Goal: Task Accomplishment & Management: Use online tool/utility

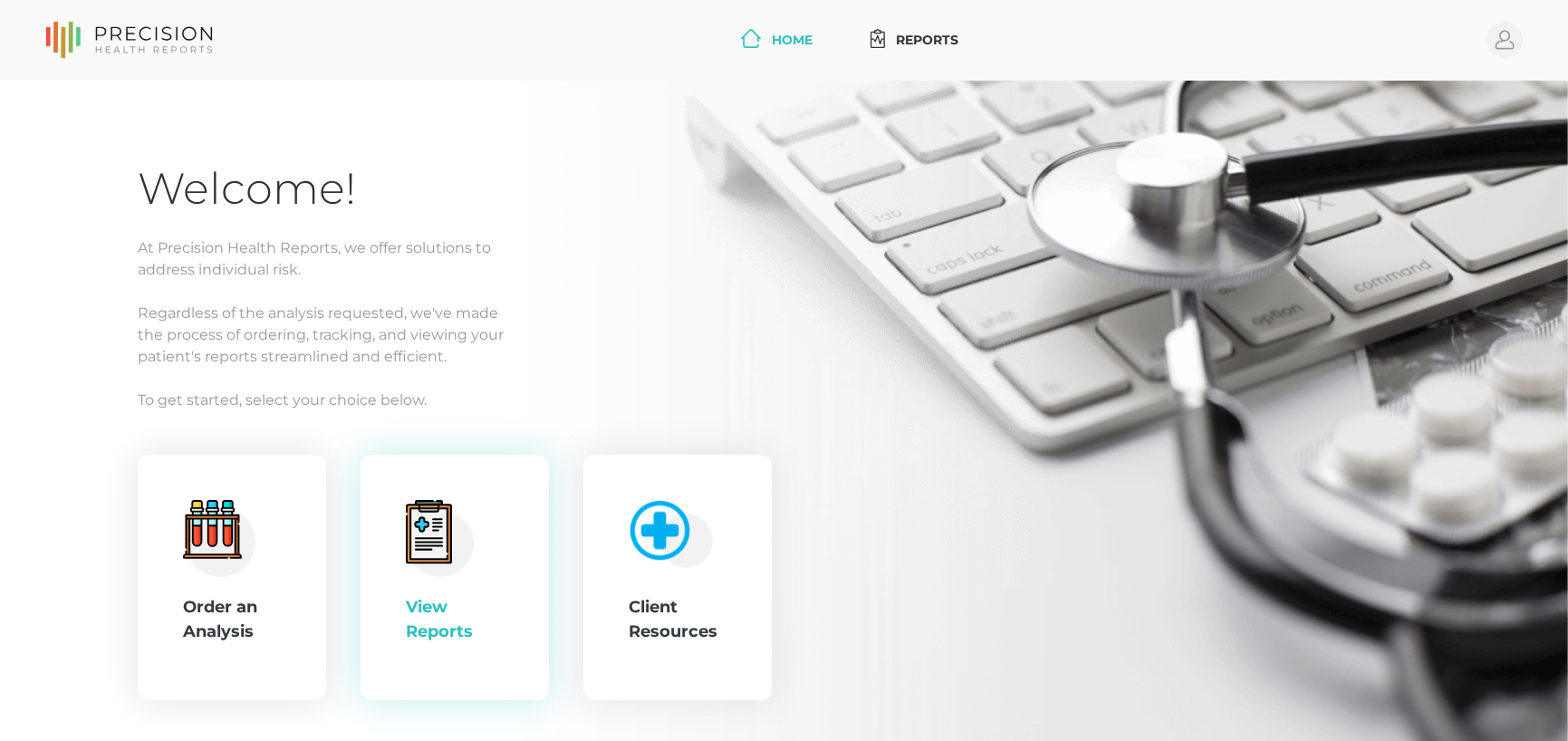
click at [365, 612] on div "View Reports" at bounding box center [454, 578] width 189 height 246
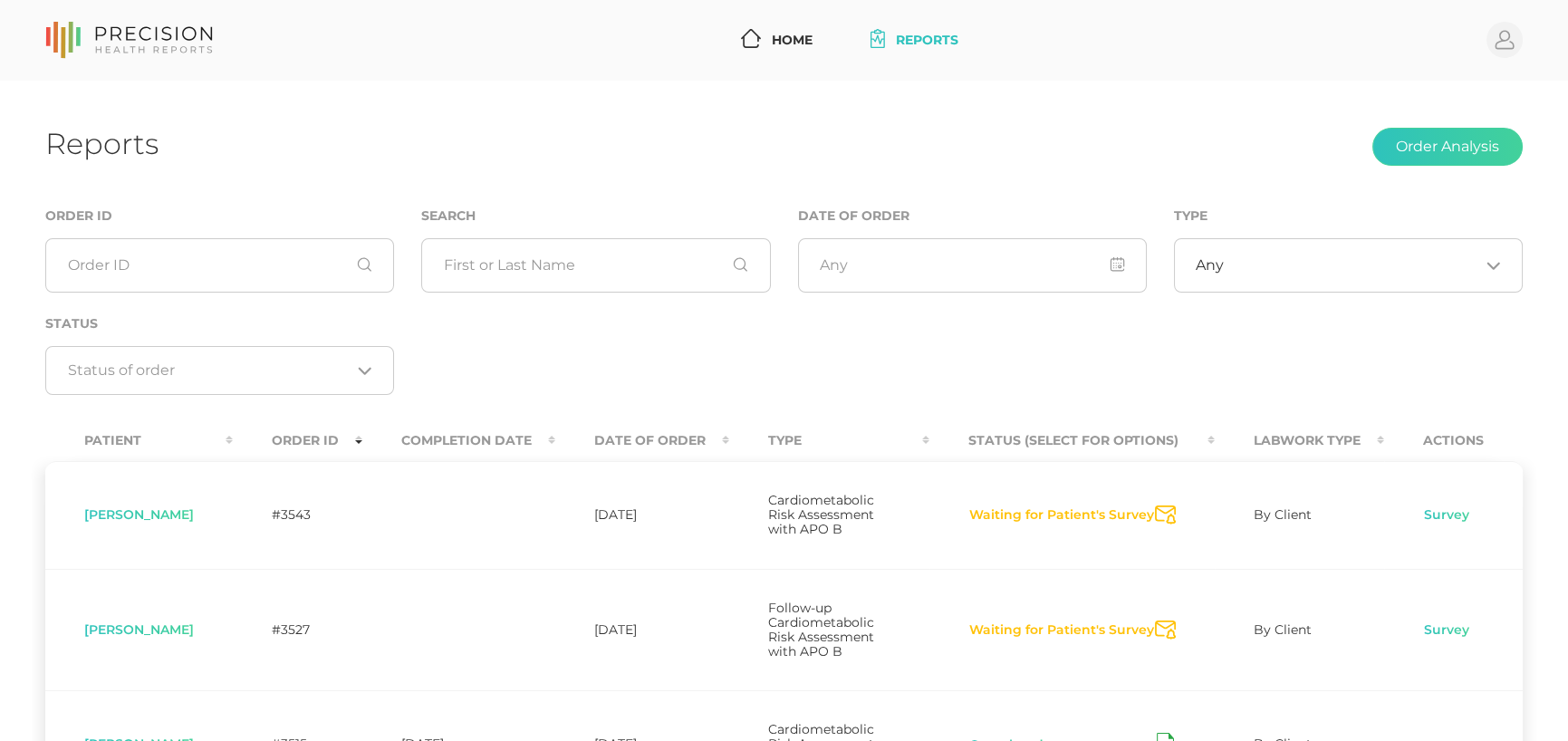
click at [666, 443] on th "Date Of Order" at bounding box center [642, 440] width 174 height 41
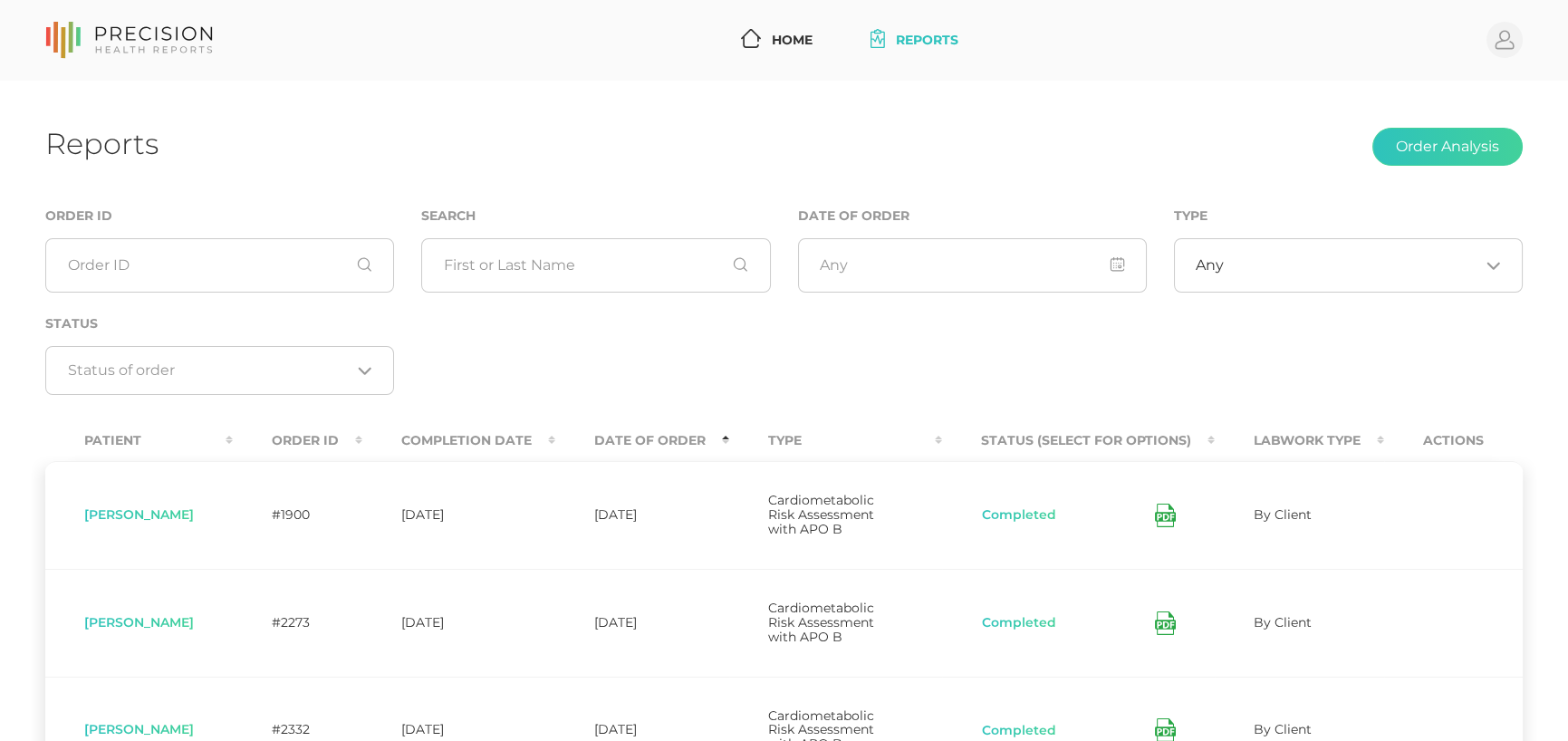
click at [666, 443] on th "Date Of Order" at bounding box center [642, 440] width 174 height 41
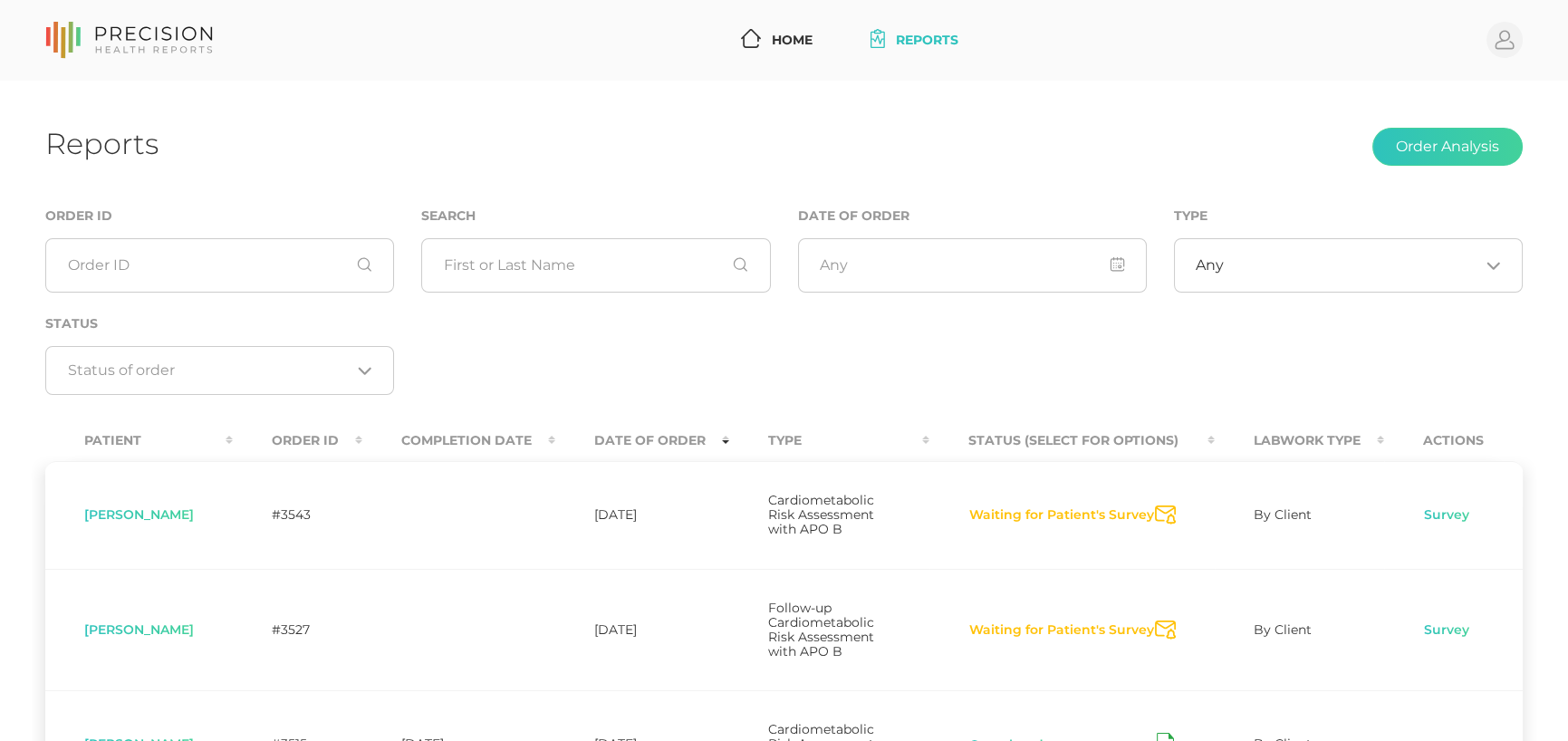
click at [1161, 518] on icon "Send Notification" at bounding box center [1165, 514] width 21 height 19
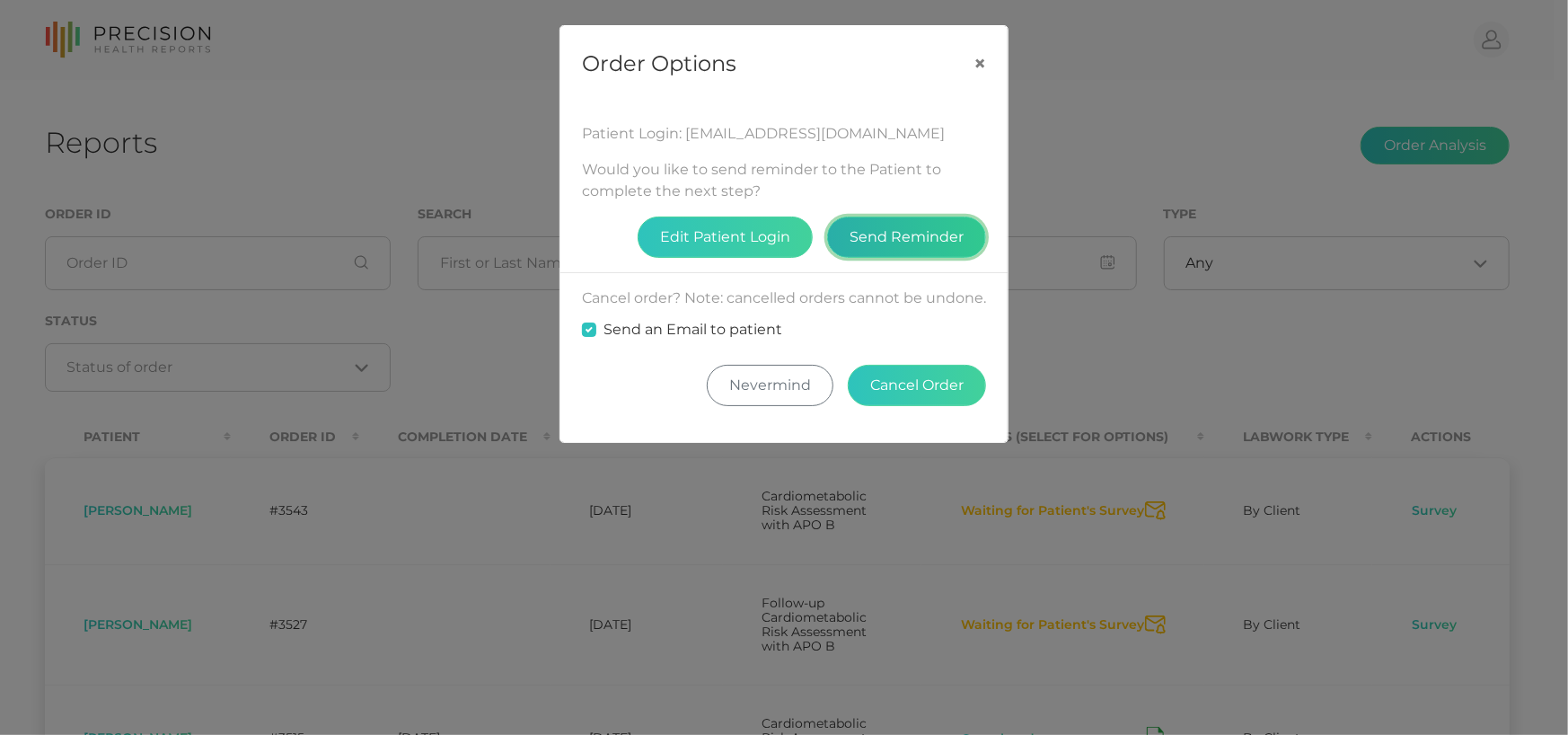
click at [898, 235] on button "Send Reminder" at bounding box center [907, 237] width 159 height 42
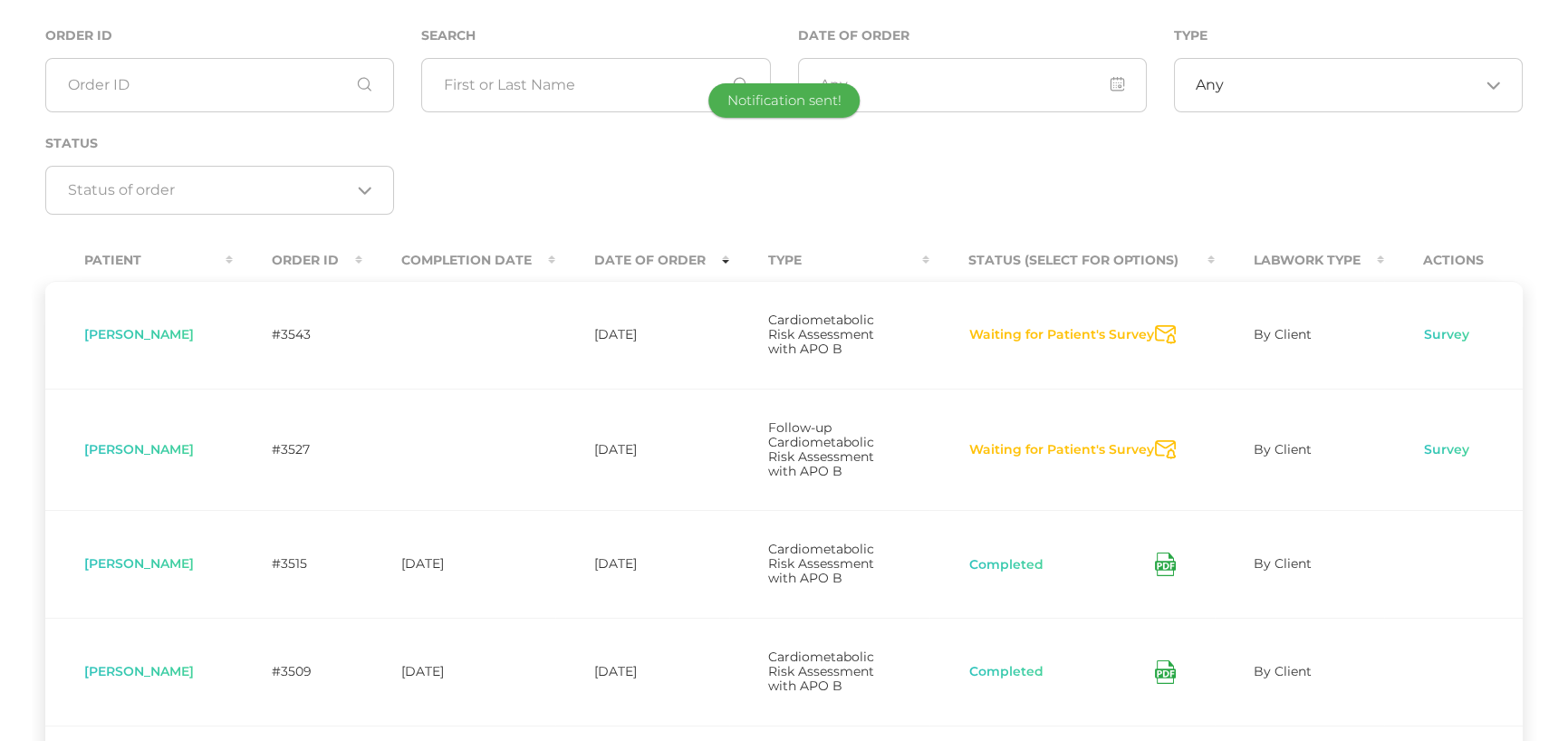
scroll to position [181, 0]
click at [1165, 446] on icon "Send Notification" at bounding box center [1165, 448] width 21 height 19
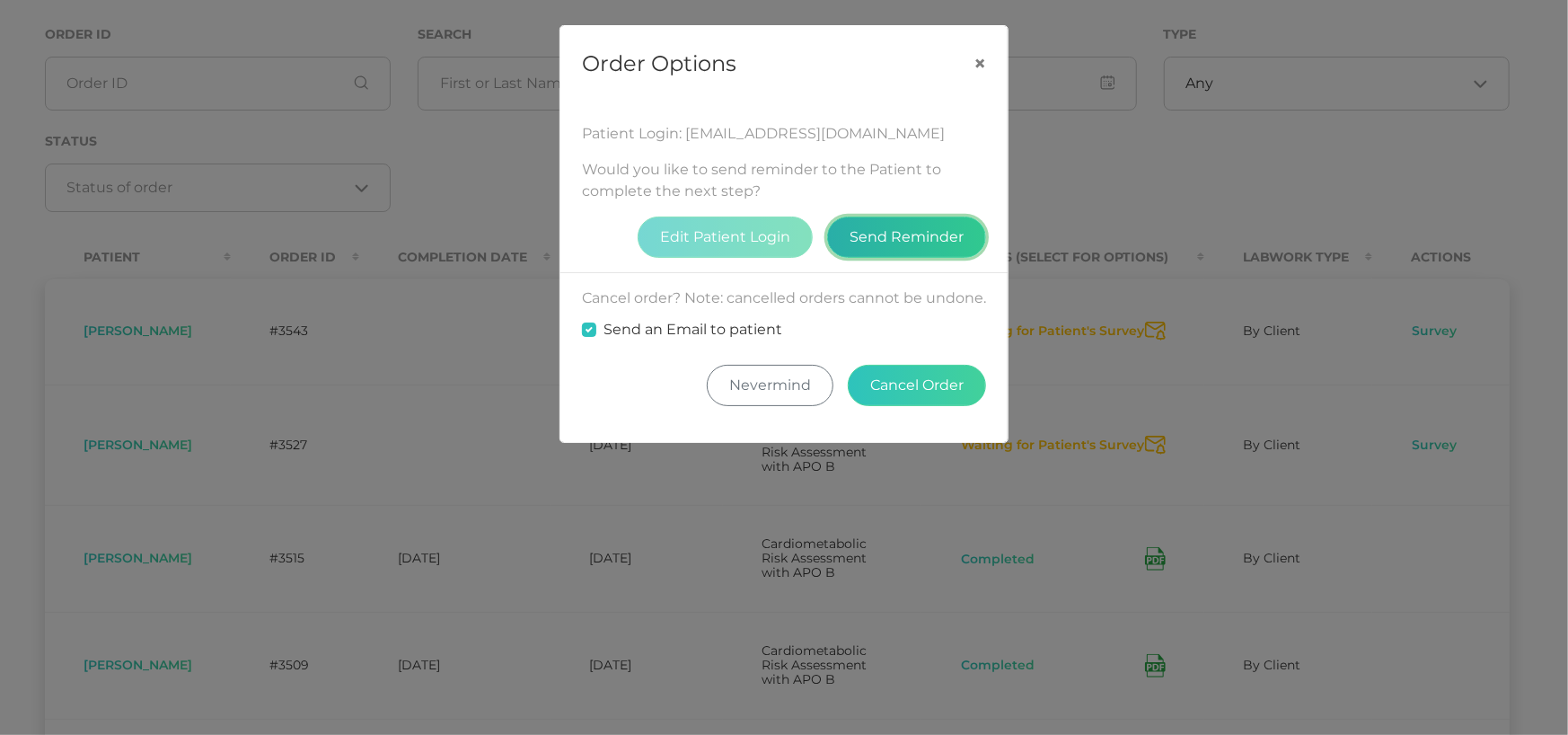
click at [925, 248] on button "Send Reminder" at bounding box center [907, 237] width 159 height 42
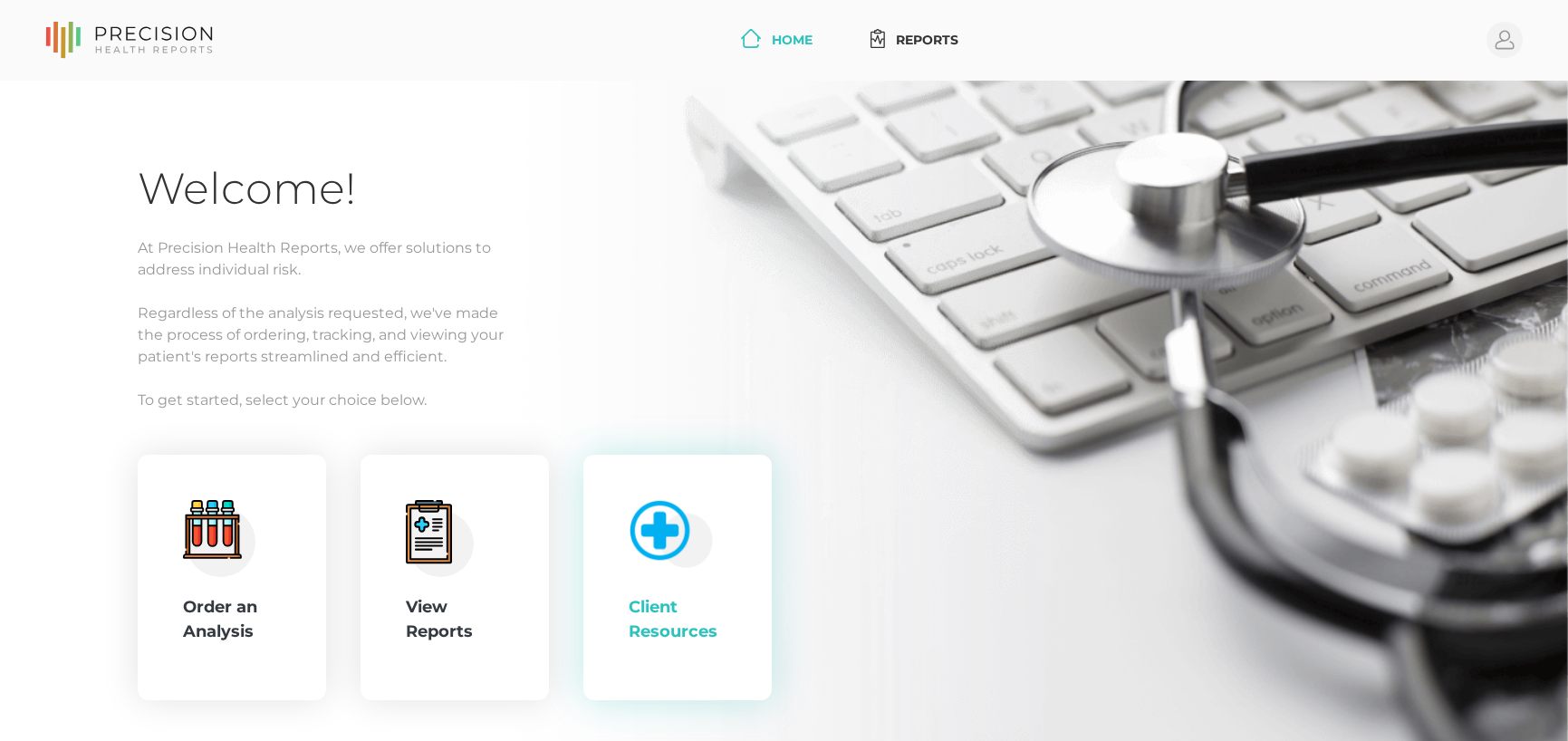
click at [707, 542] on img at bounding box center [666, 530] width 93 height 77
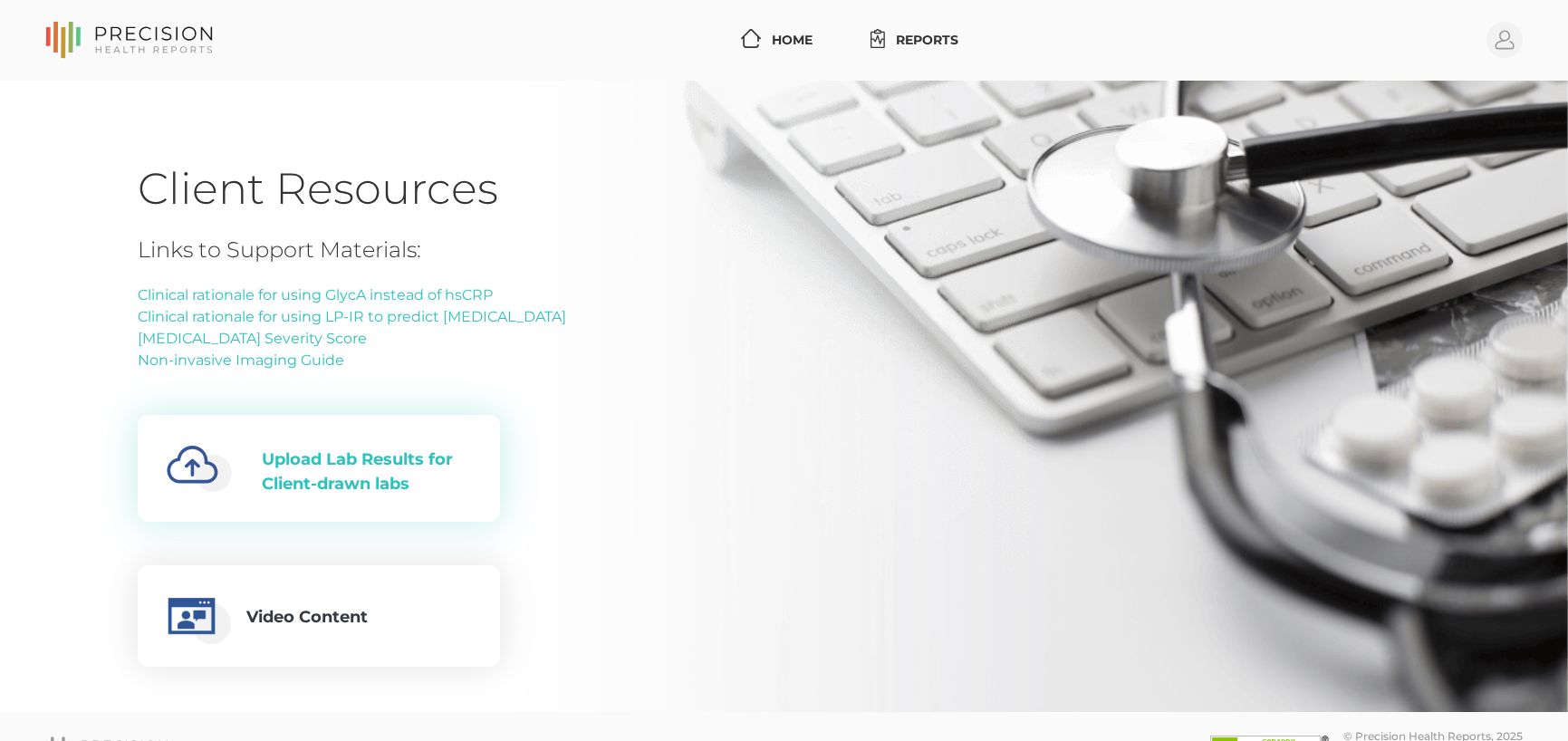
click at [329, 446] on div "Created with Fabric.js 4.6.0 Upload Lab Results for Client-drawn labs" at bounding box center [319, 468] width 304 height 77
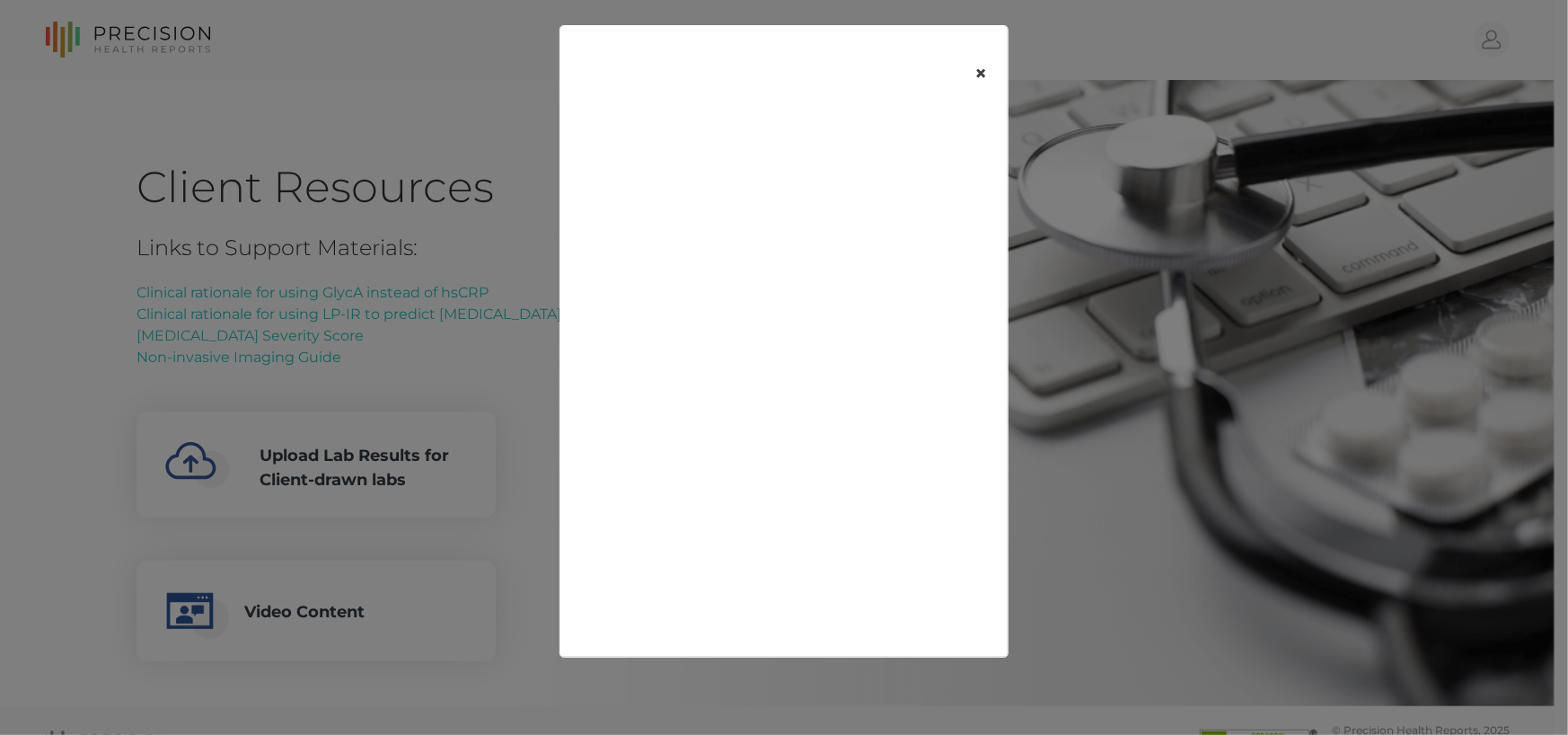
click at [988, 85] on button "×" at bounding box center [981, 73] width 56 height 75
